Goal: Contribute content: Contribute content

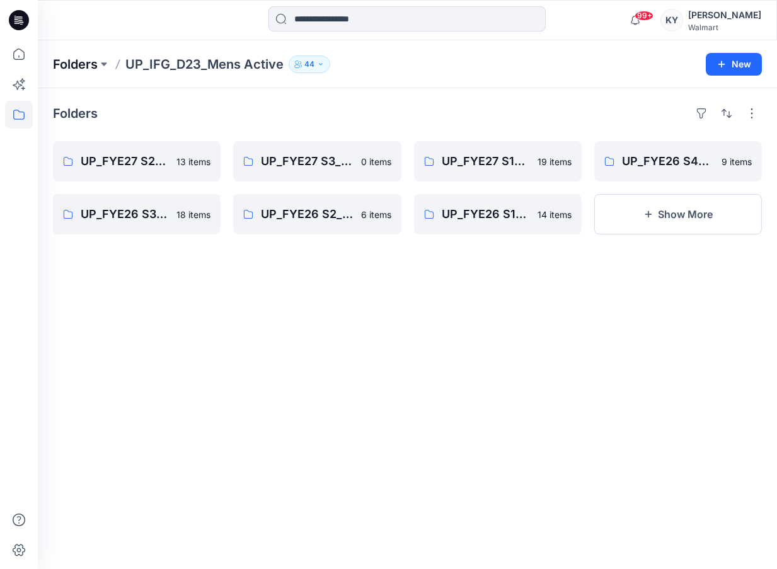
click at [94, 68] on p "Folders" at bounding box center [75, 64] width 45 height 18
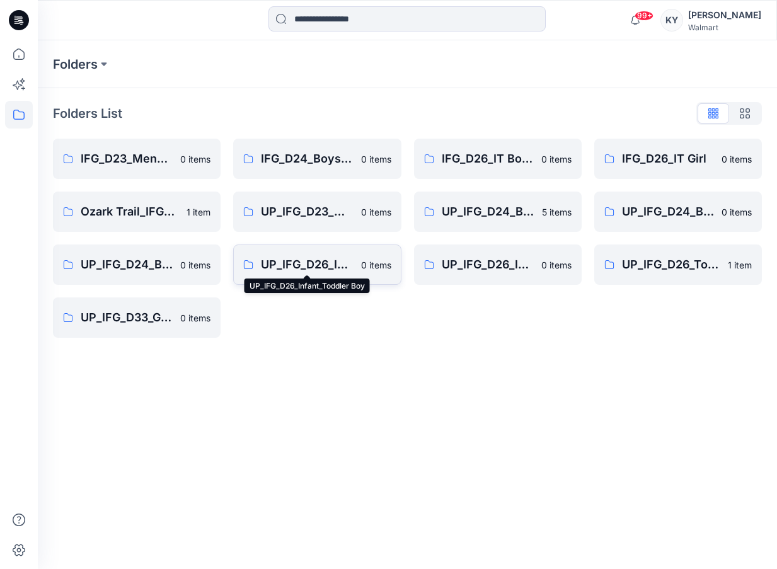
click at [306, 266] on p "UP_IFG_D26_Infant_Toddler Boy" at bounding box center [307, 265] width 92 height 18
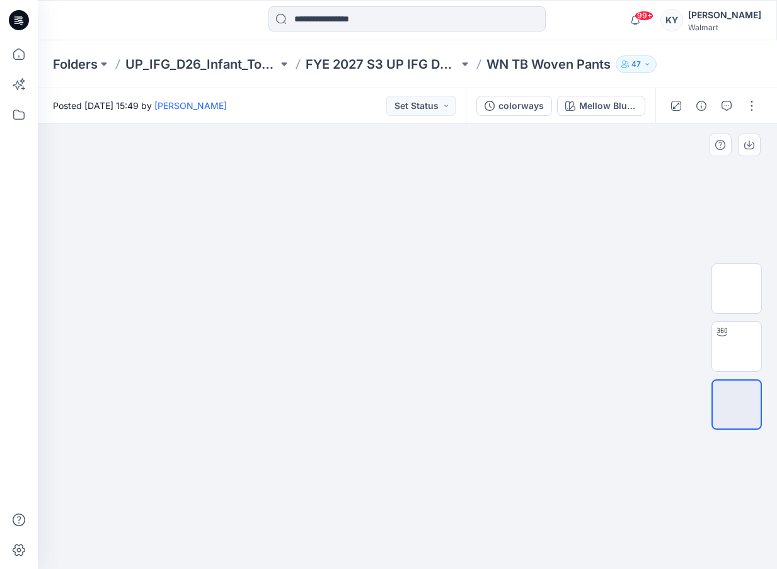
click at [638, 158] on img at bounding box center [408, 158] width 631 height 0
click at [754, 107] on button "button" at bounding box center [752, 106] width 20 height 20
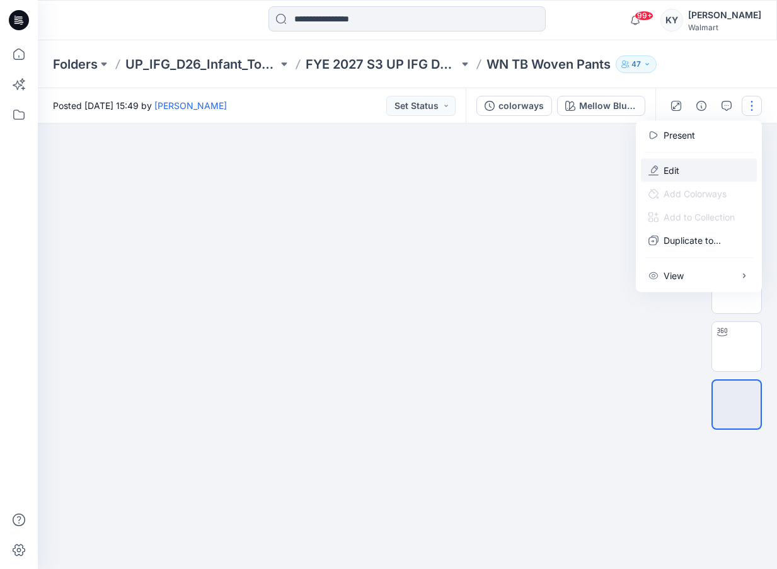
click at [675, 170] on p "Edit" at bounding box center [672, 170] width 16 height 13
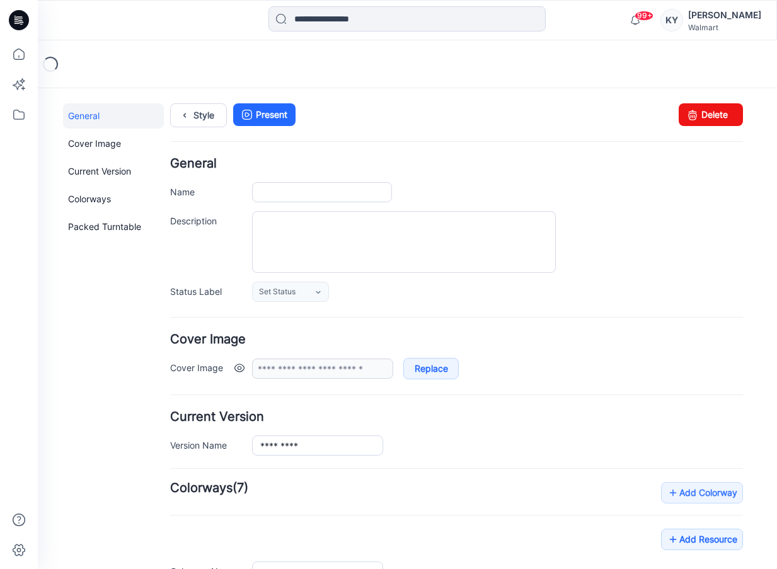
type input "**********"
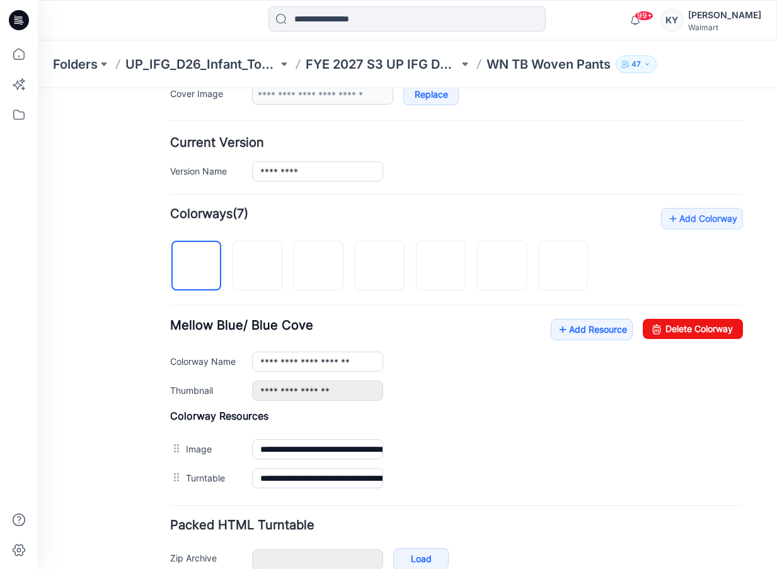
scroll to position [242, 0]
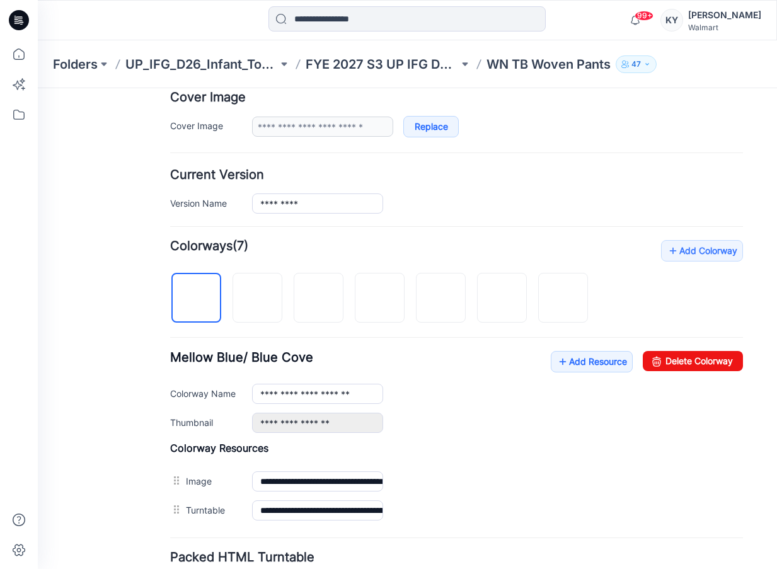
click at [620, 298] on div "**********" at bounding box center [456, 382] width 573 height 285
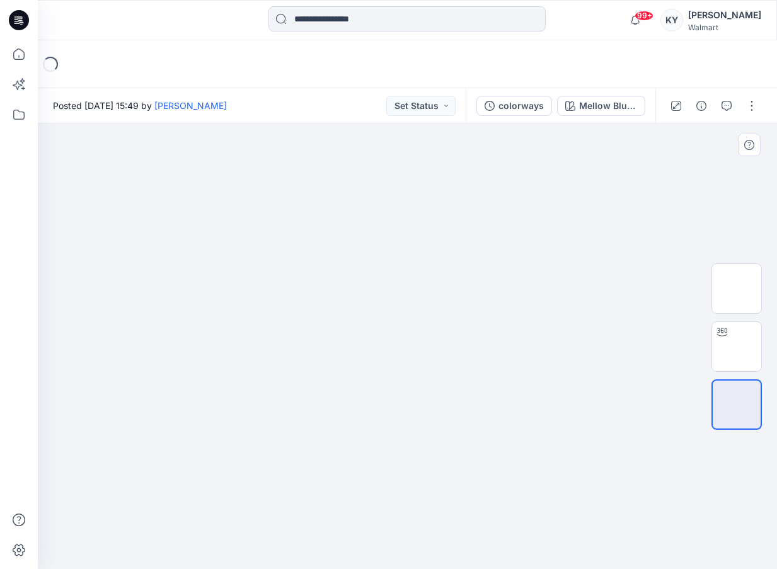
click at [686, 158] on img at bounding box center [408, 158] width 631 height 0
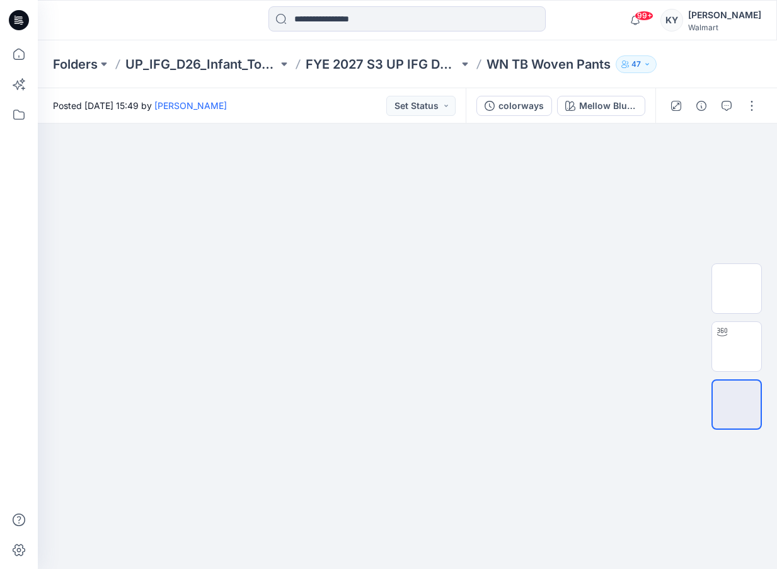
click at [573, 29] on div at bounding box center [408, 20] width 370 height 28
click at [722, 69] on div "Folders UP_IFG_D26_Infant_Toddler Boy FYE 2027 S3 UP IFG D26 Baby & Toddler Boy…" at bounding box center [408, 64] width 740 height 48
click at [301, 158] on img at bounding box center [408, 158] width 631 height 0
